Goal: Find specific page/section: Find specific page/section

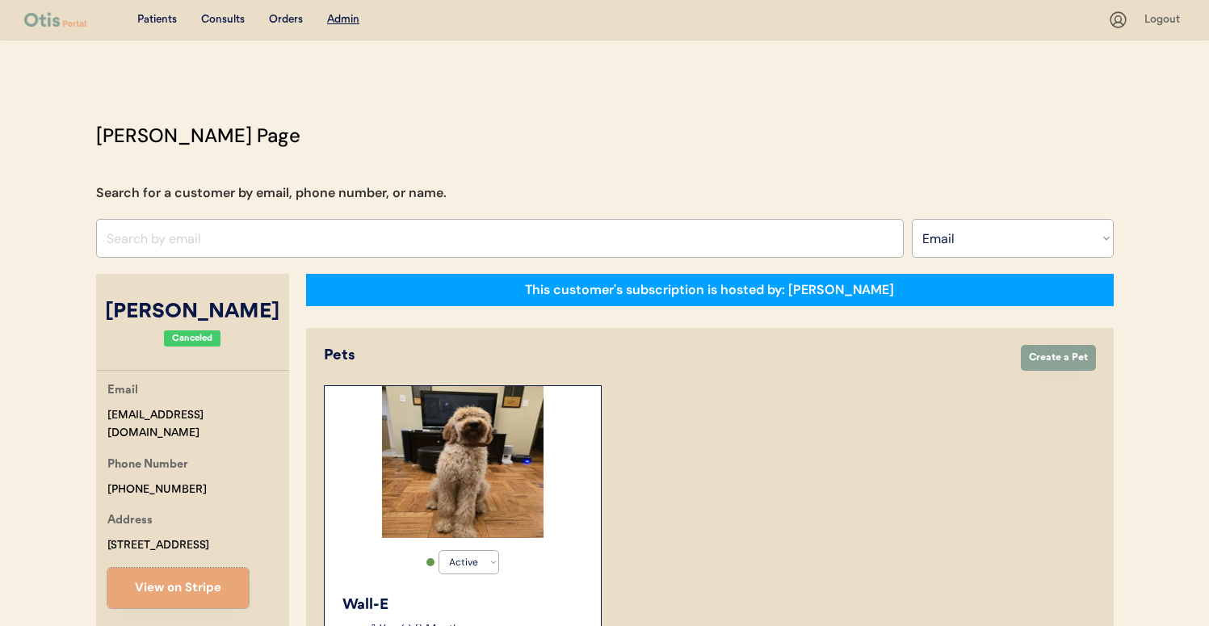
select select ""Email""
select select "true"
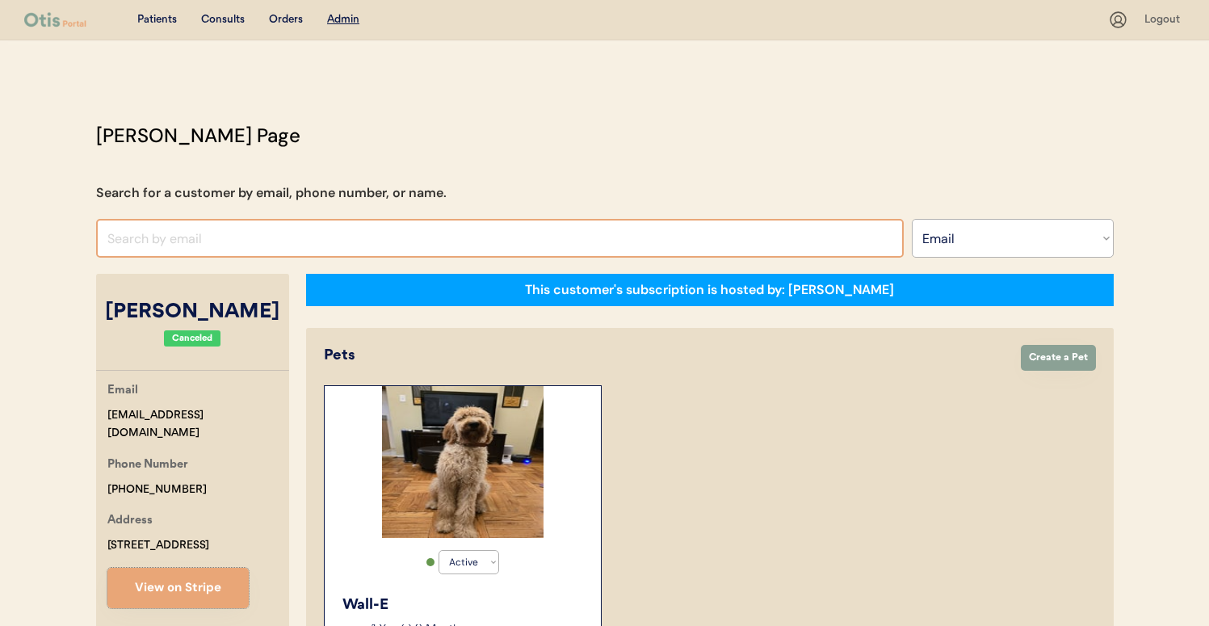
click at [382, 229] on input "input" at bounding box center [499, 238] width 807 height 39
click at [963, 226] on select "Search By Name Email Phone Number" at bounding box center [1013, 238] width 202 height 39
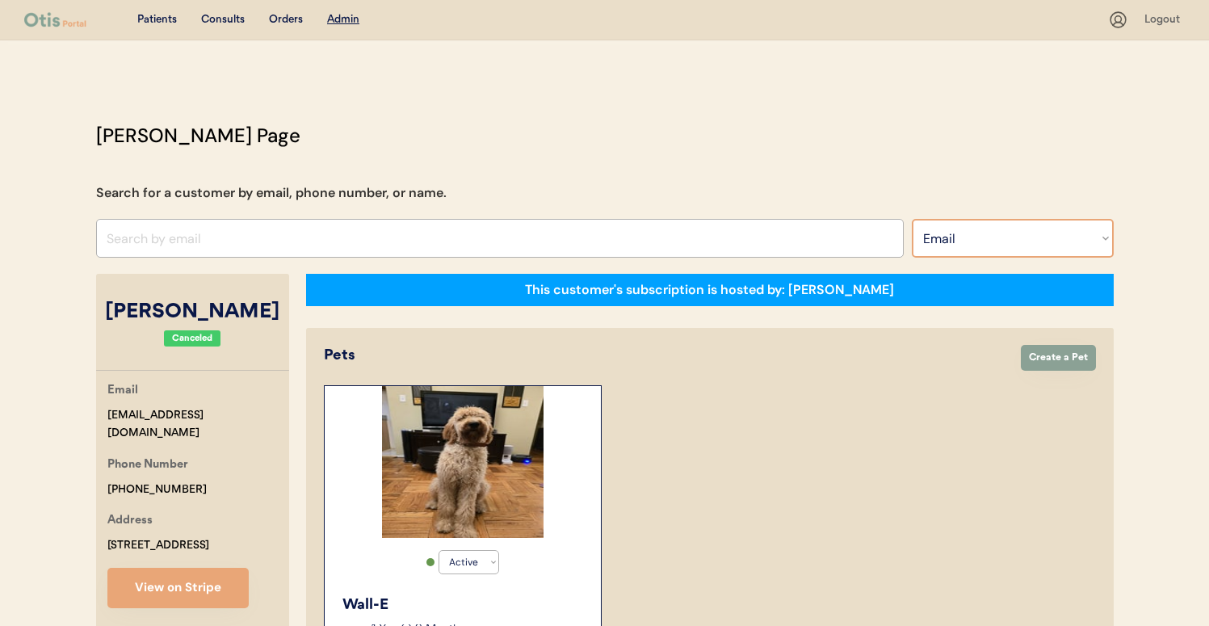
select select ""Name""
click at [912, 219] on select "Search By Name Email Phone Number" at bounding box center [1013, 238] width 202 height 39
click at [667, 247] on input "[PERSON_NAME]" at bounding box center [499, 238] width 807 height 39
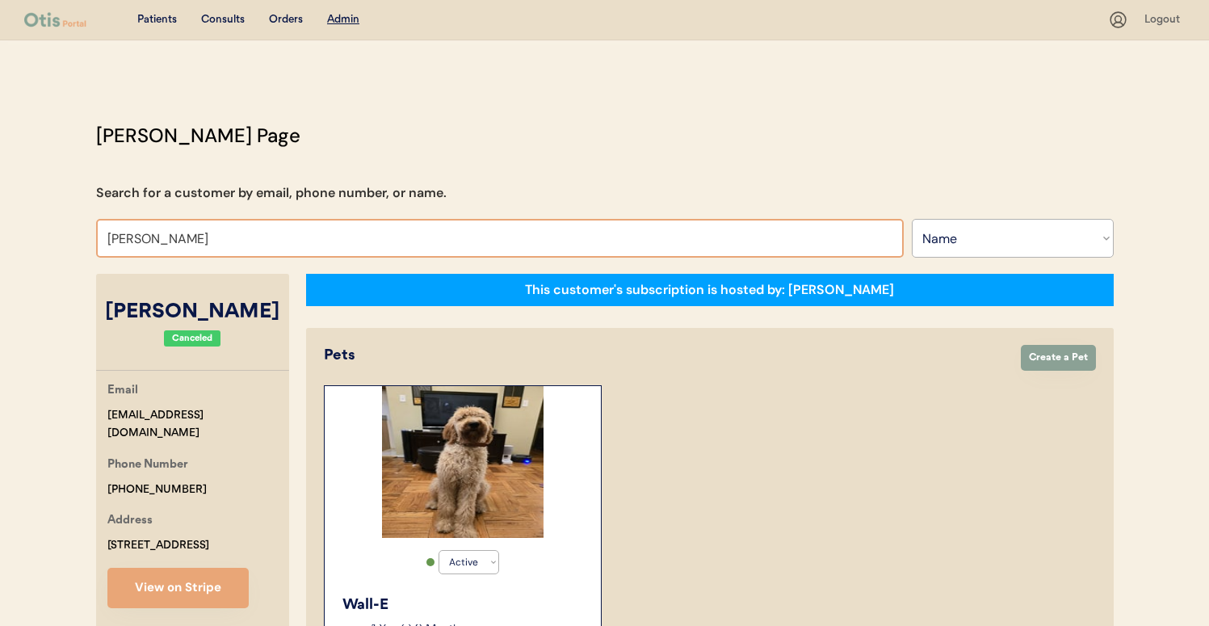
type input "[PERSON_NAME]"
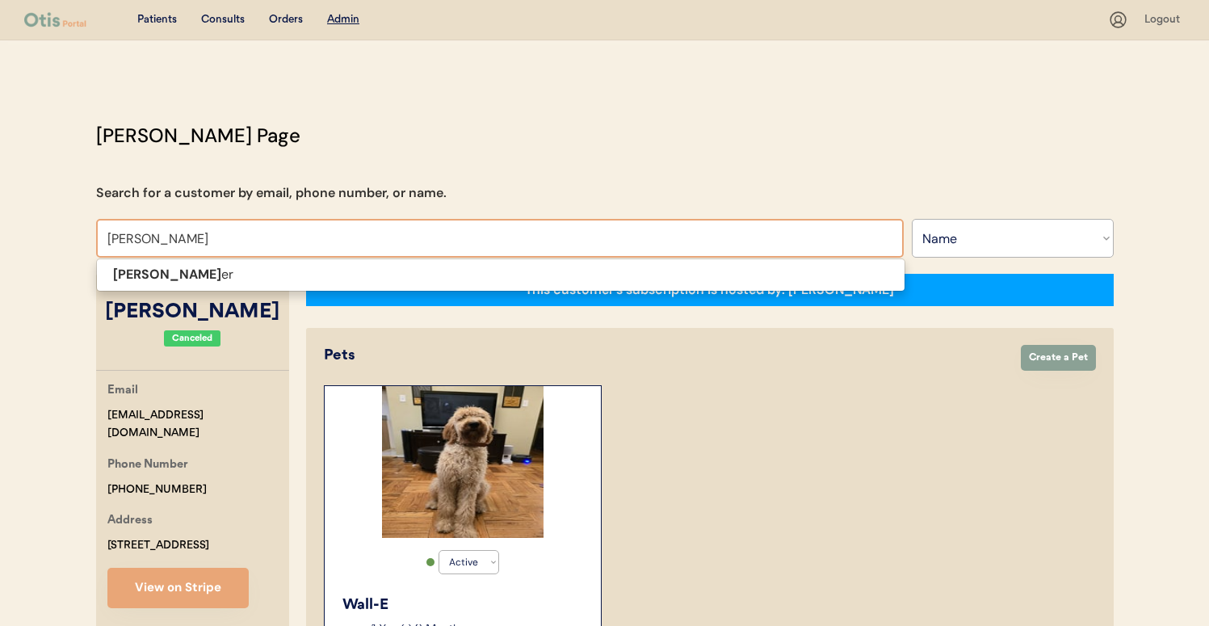
type input "[PERSON_NAME]"
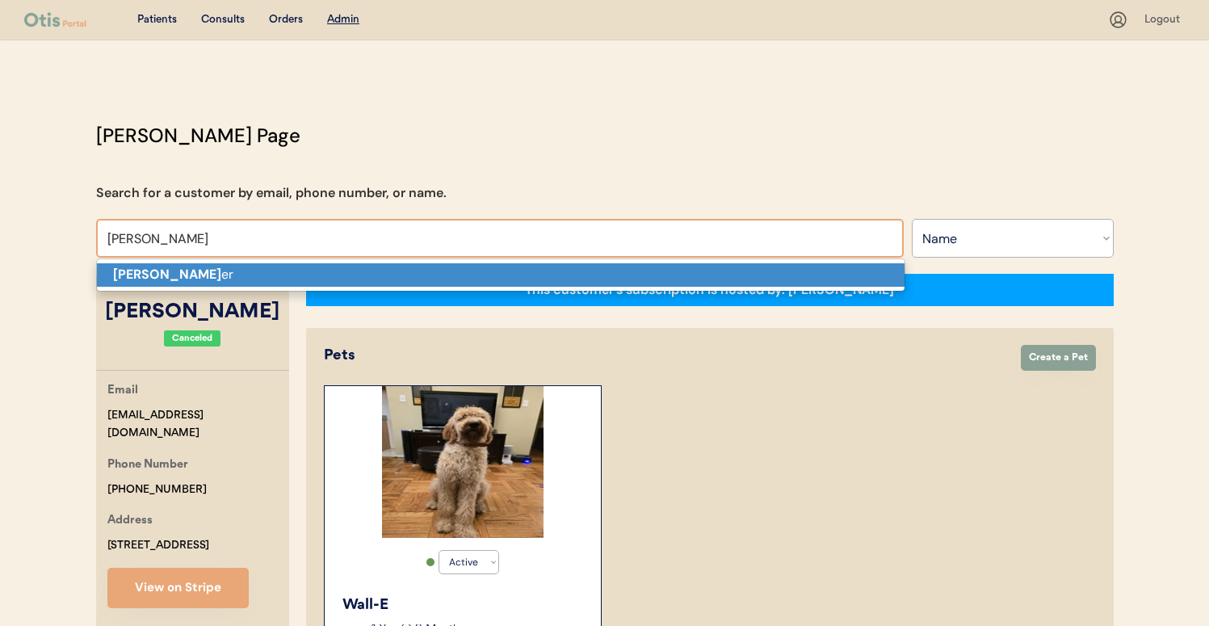
click at [663, 283] on p "[PERSON_NAME] er" at bounding box center [500, 274] width 807 height 23
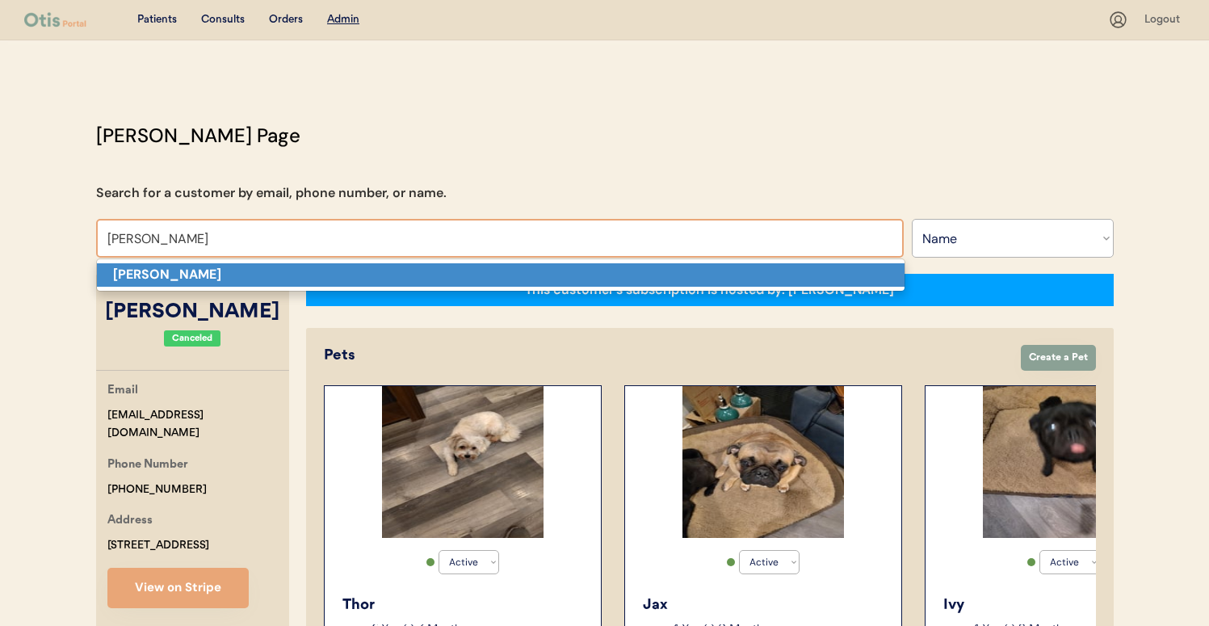
click at [500, 272] on p "[PERSON_NAME]" at bounding box center [500, 274] width 807 height 23
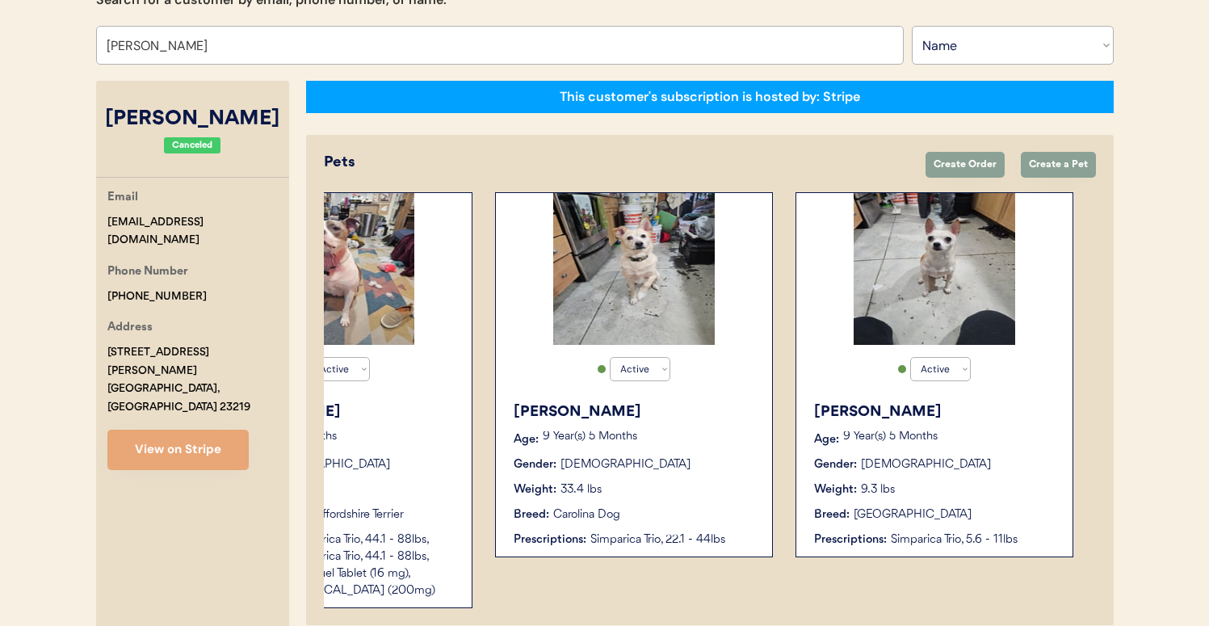
scroll to position [189, 0]
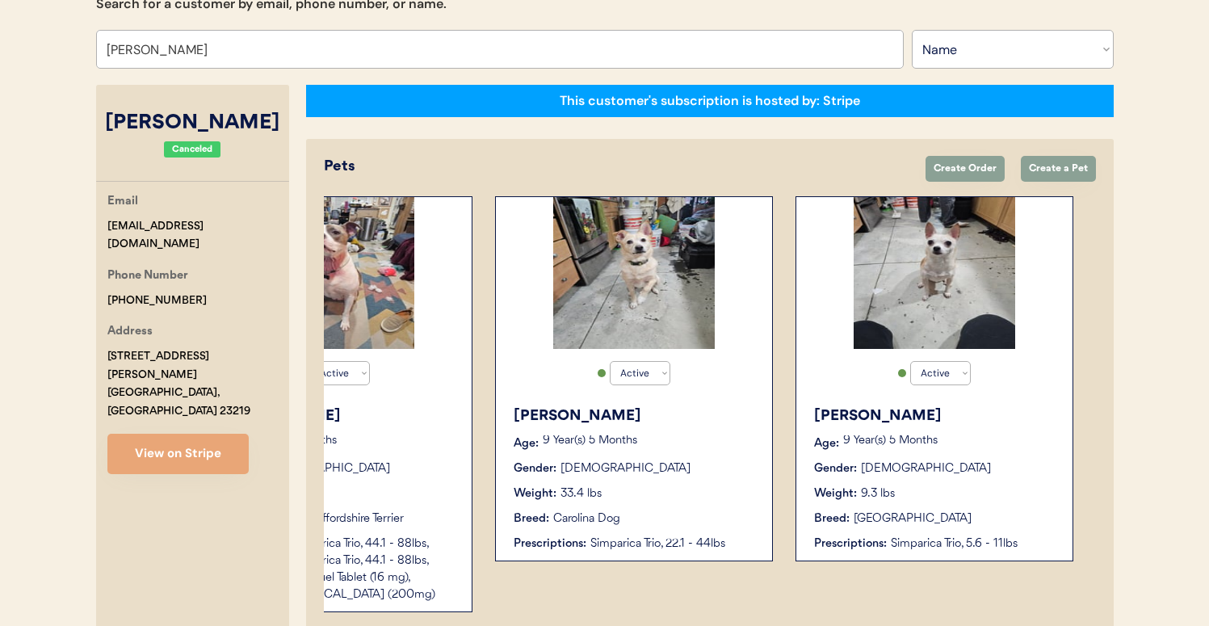
type input "[PERSON_NAME]"
drag, startPoint x: 212, startPoint y: 224, endPoint x: 78, endPoint y: 229, distance: 133.3
click at [78, 229] on div "Patients Consults Orders Admin Logout [PERSON_NAME] Admin Page Search for a cus…" at bounding box center [604, 545] width 1209 height 1469
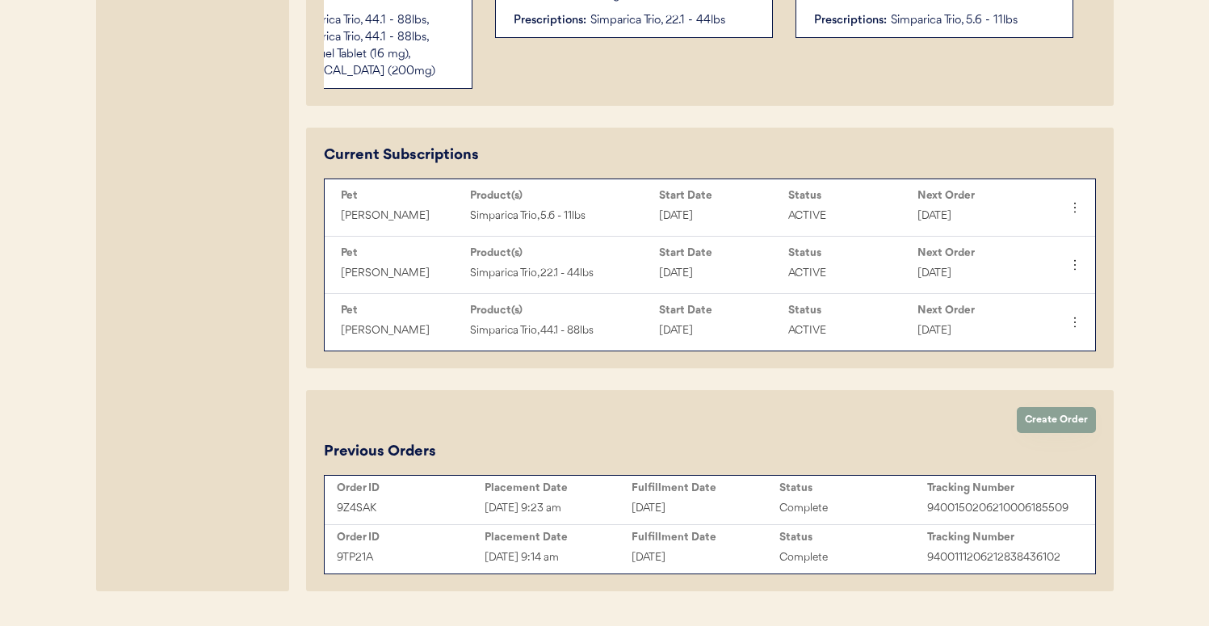
scroll to position [765, 0]
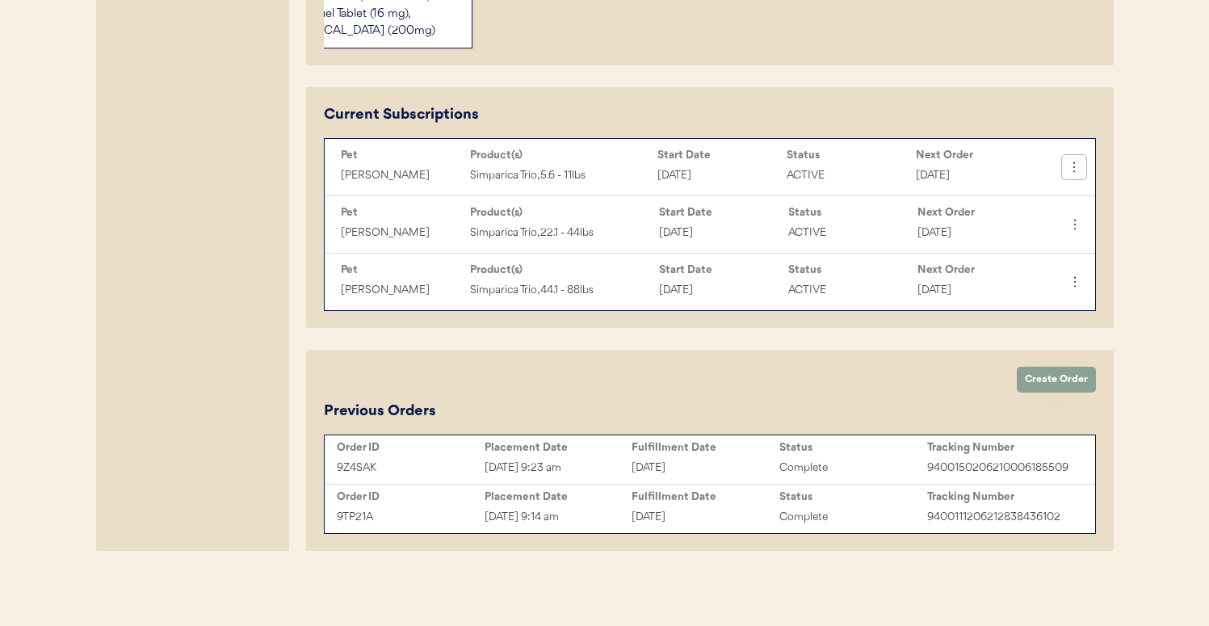
click at [1080, 169] on icon at bounding box center [1074, 167] width 16 height 16
click at [1111, 170] on div "Current Subscriptions Pet Product(s) Start Date Status Next Order [PERSON_NAME]…" at bounding box center [709, 207] width 807 height 241
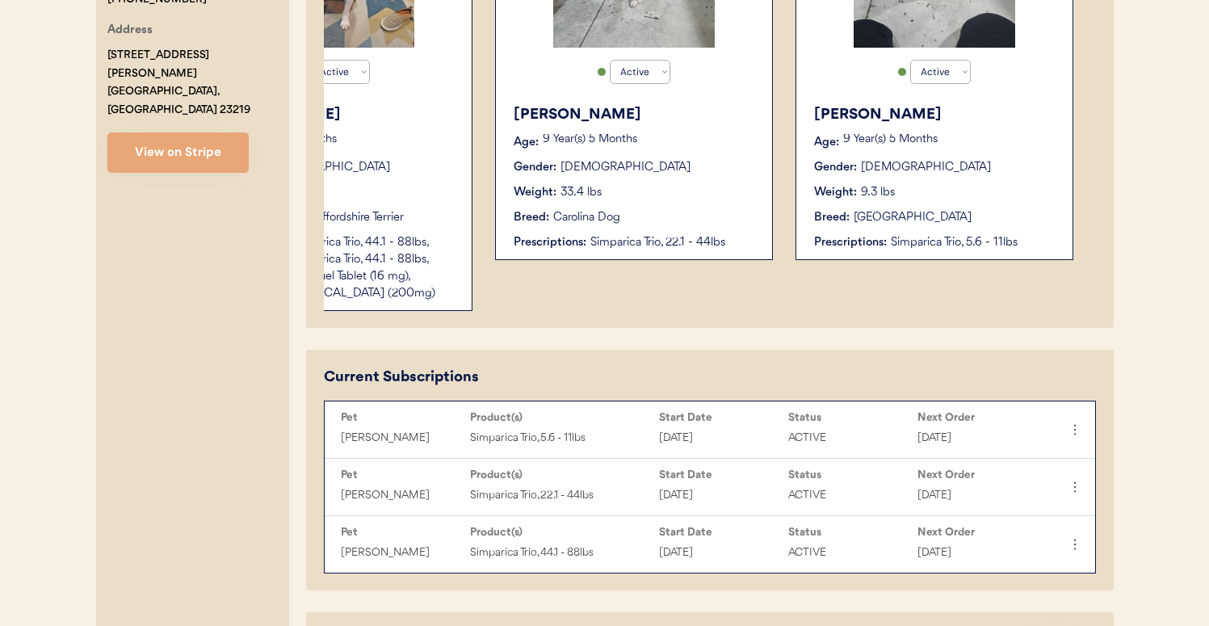
scroll to position [540, 0]
